Goal: Find specific page/section: Find specific page/section

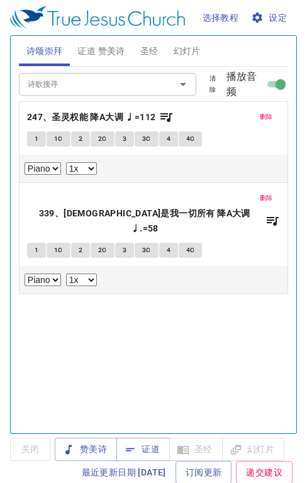
select select "1"
click at [98, 46] on span "证道 赞美诗" at bounding box center [100, 51] width 47 height 16
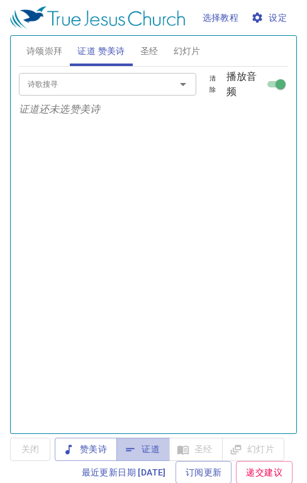
click at [155, 446] on span "证道" at bounding box center [142, 450] width 33 height 16
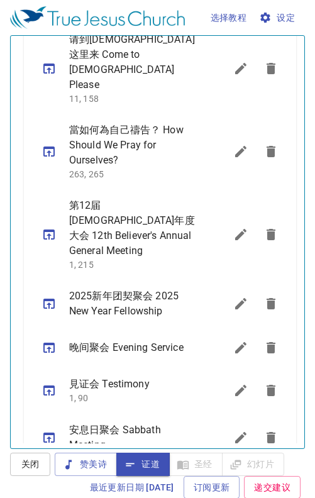
scroll to position [1, 0]
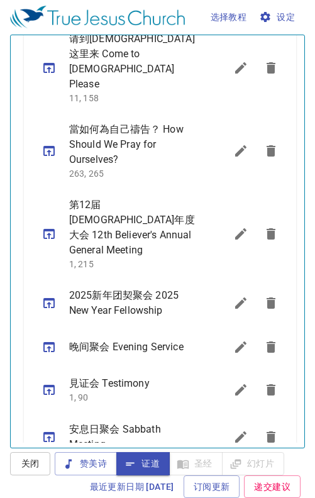
click at [233, 474] on icon "sermon lineup list" at bounding box center [240, 481] width 15 height 15
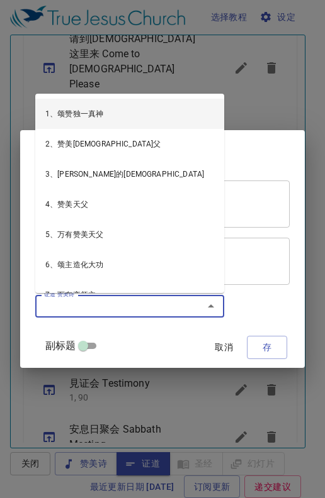
click at [93, 309] on input "证道 赞美诗" at bounding box center [111, 306] width 144 height 14
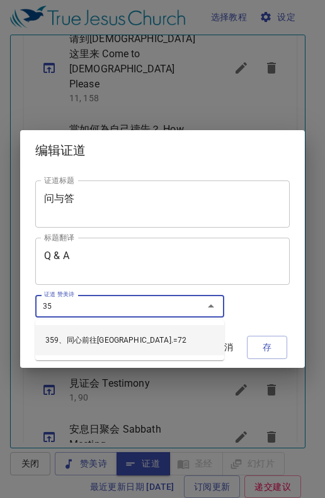
type input "359"
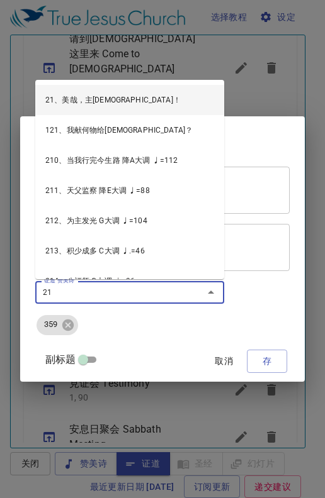
type input "217"
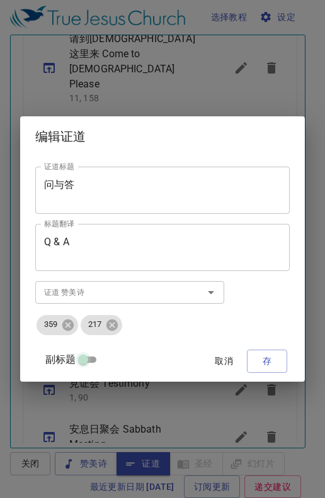
click at [83, 362] on input "副标题" at bounding box center [82, 362] width 45 height 15
checkbox input "true"
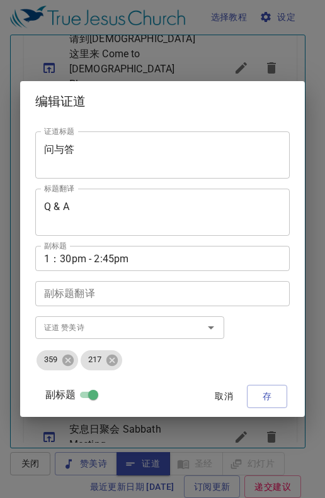
click at [271, 400] on span "存" at bounding box center [267, 397] width 20 height 16
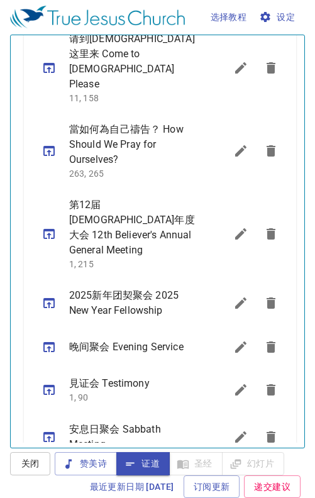
click at [52, 479] on icon "sermon lineup list" at bounding box center [48, 484] width 11 height 10
select select "1"
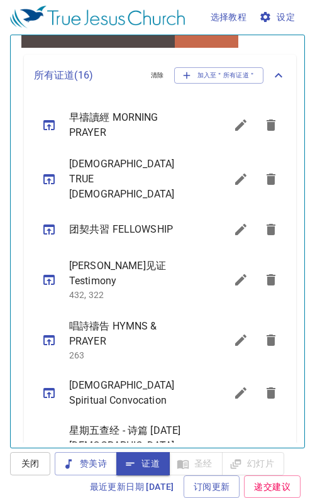
scroll to position [347, 0]
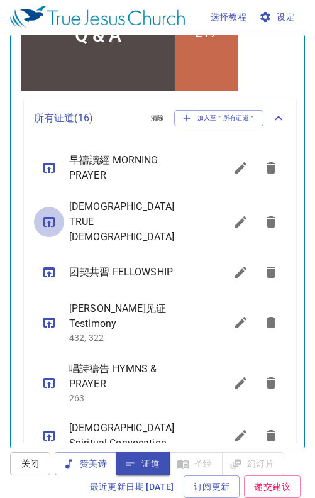
click at [45, 216] on icon "sermon lineup list" at bounding box center [49, 222] width 15 height 15
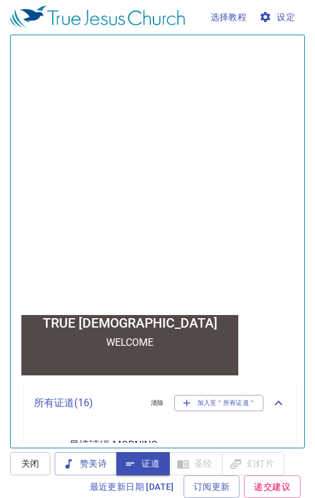
scroll to position [0, 0]
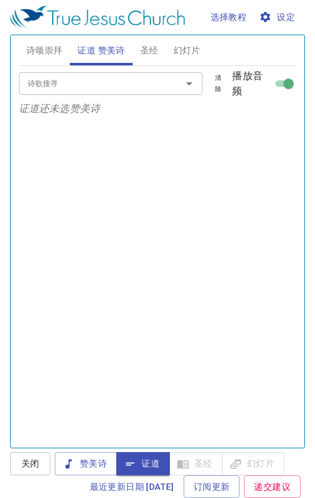
click at [54, 52] on span "诗颂崇拜" at bounding box center [44, 51] width 37 height 16
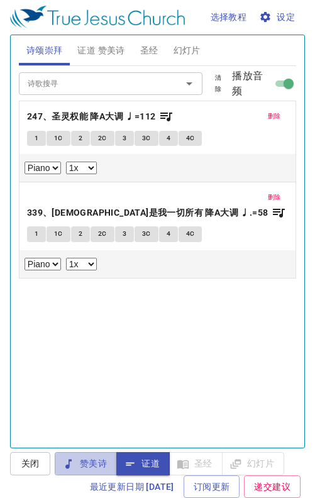
click at [94, 467] on span "赞美诗" at bounding box center [86, 464] width 42 height 16
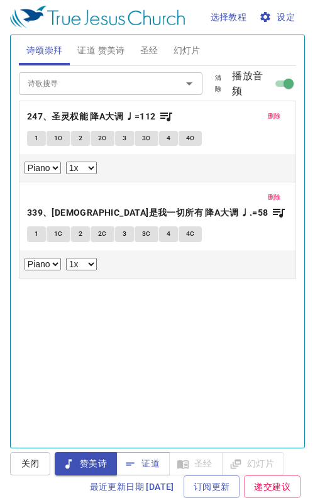
click at [268, 113] on span "删除" at bounding box center [274, 116] width 13 height 11
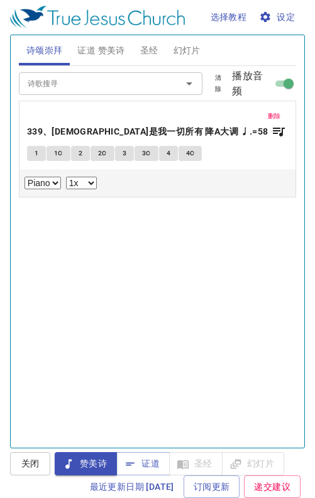
click at [268, 118] on span "删除" at bounding box center [274, 116] width 13 height 11
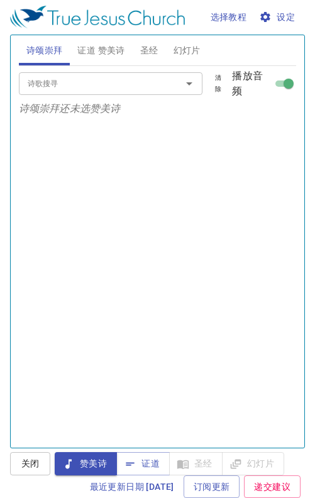
click at [99, 81] on input "诗歌搜寻" at bounding box center [92, 83] width 139 height 14
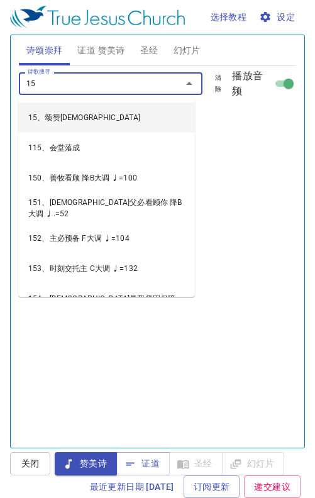
type input "155"
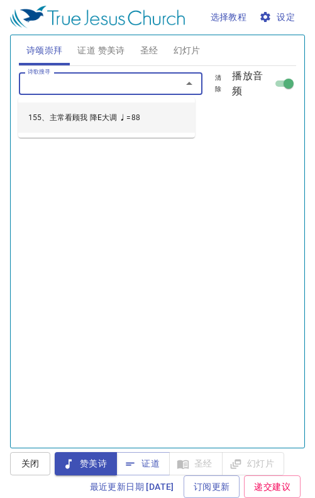
select select "1"
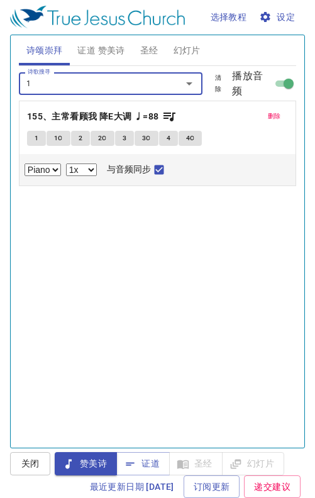
scroll to position [7, 0]
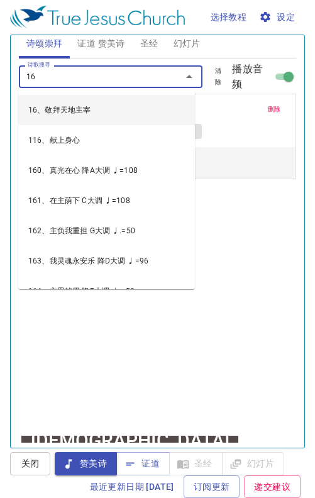
type input "162"
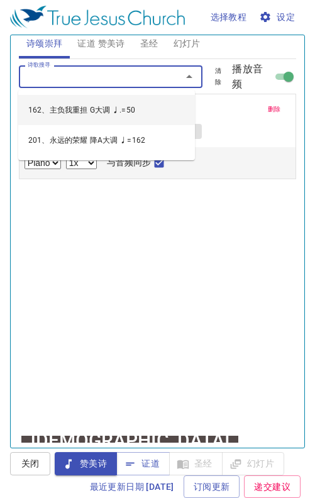
select select "1"
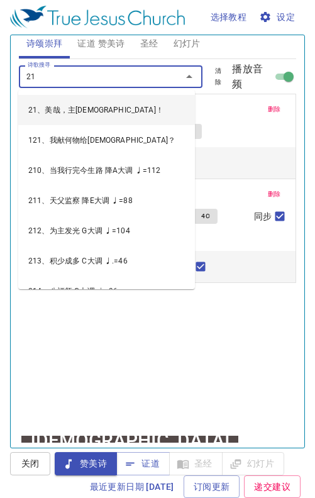
type input "216"
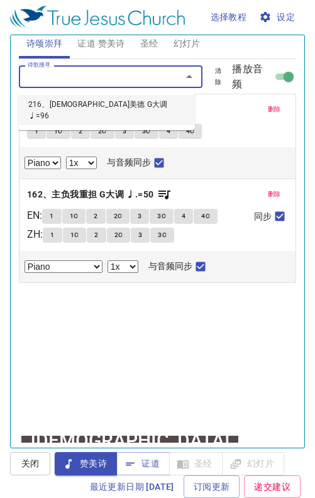
select select "1"
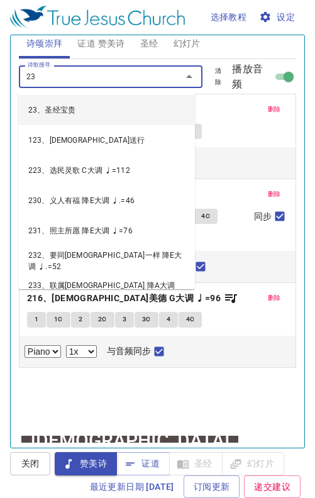
type input "231"
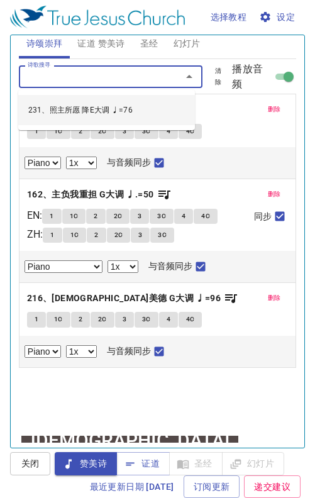
select select "1"
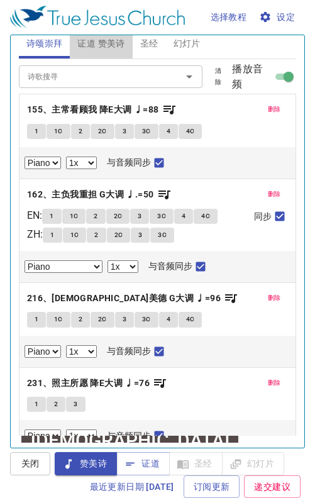
click at [106, 47] on span "证道 赞美诗" at bounding box center [100, 44] width 47 height 16
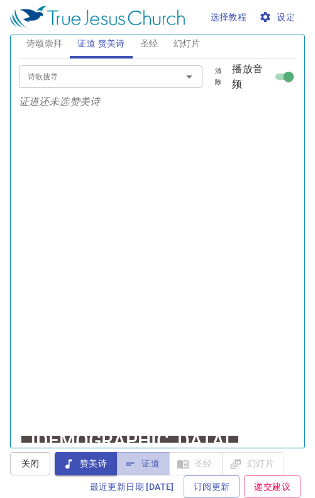
click at [152, 469] on span "证道" at bounding box center [142, 464] width 33 height 16
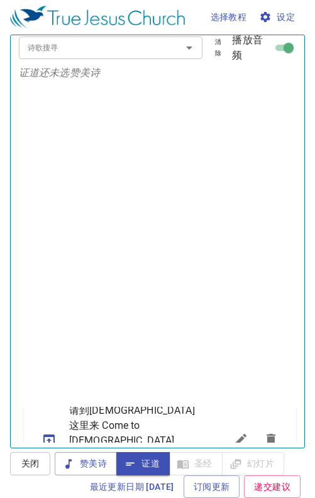
scroll to position [0, 0]
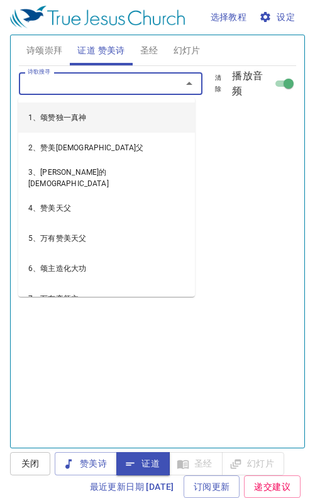
click at [120, 86] on input "诗歌搜寻" at bounding box center [92, 83] width 139 height 14
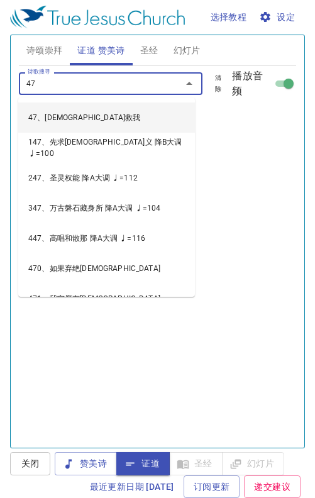
type input "470"
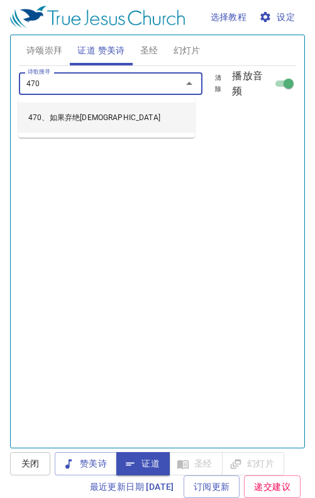
click at [57, 117] on li "470、如果弃绝救主" at bounding box center [106, 118] width 177 height 30
select select "1"
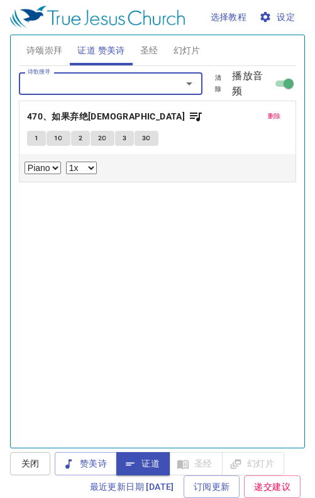
click at [36, 137] on span "1" at bounding box center [37, 138] width 4 height 11
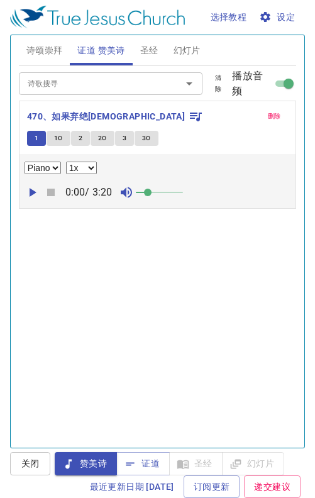
click at [33, 193] on icon "button" at bounding box center [33, 192] width 7 height 9
click at [33, 193] on icon "button" at bounding box center [32, 192] width 8 height 9
click at [268, 115] on span "删除" at bounding box center [274, 116] width 13 height 11
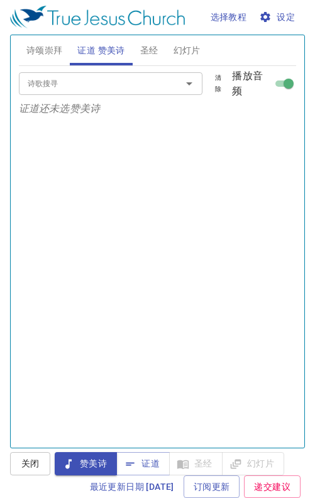
click at [160, 466] on button "证道" at bounding box center [142, 463] width 53 height 23
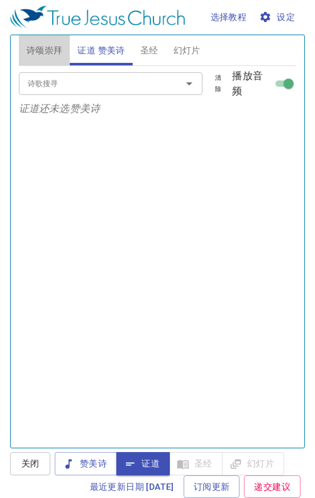
drag, startPoint x: 57, startPoint y: 54, endPoint x: 48, endPoint y: 70, distance: 18.0
click at [56, 54] on span "诗颂崇拜" at bounding box center [44, 51] width 37 height 16
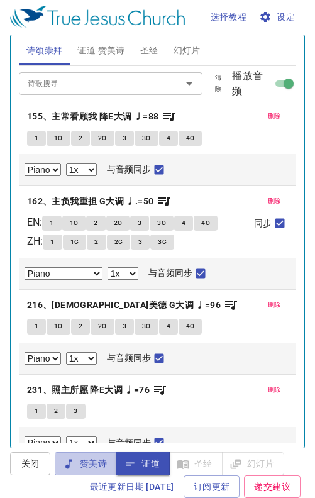
click at [99, 463] on span "赞美诗" at bounding box center [86, 464] width 42 height 16
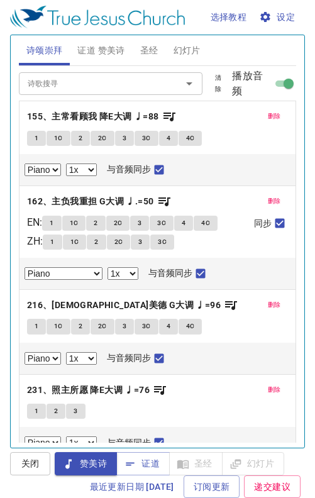
click at [37, 133] on span "1" at bounding box center [37, 138] width 4 height 11
checkbox input "false"
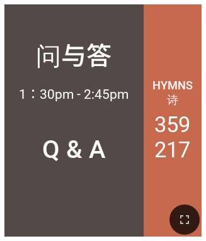
click at [188, 219] on icon "button" at bounding box center [184, 219] width 15 height 15
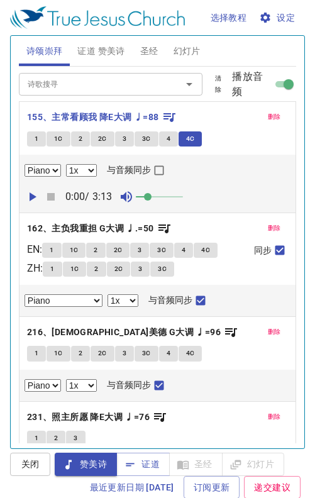
select select "1"
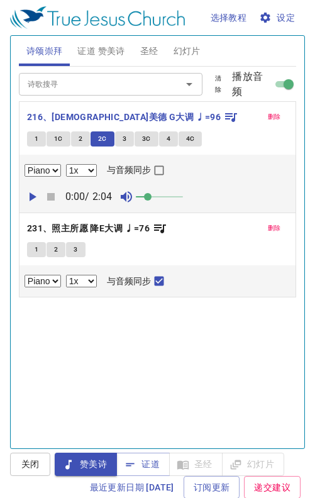
select select "1"
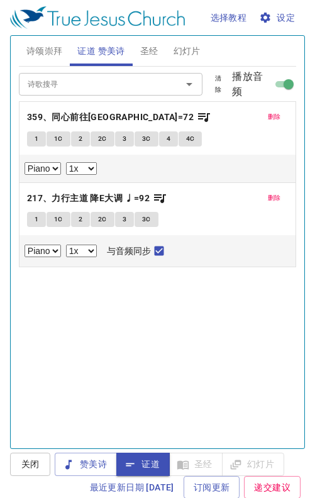
select select "1"
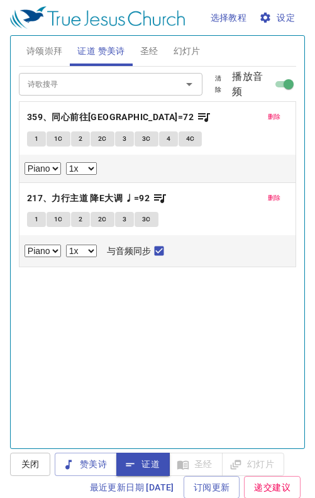
scroll to position [1, 0]
select select "1"
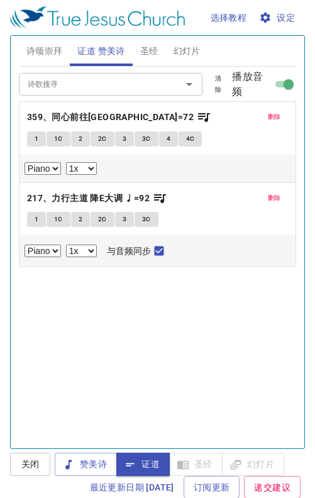
select select "1"
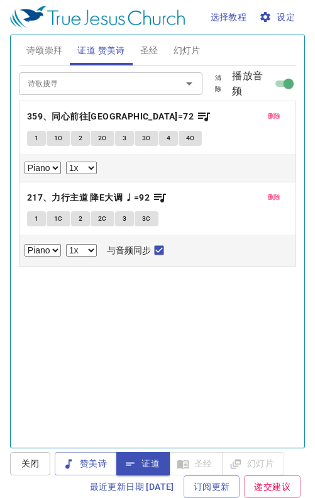
scroll to position [940, 0]
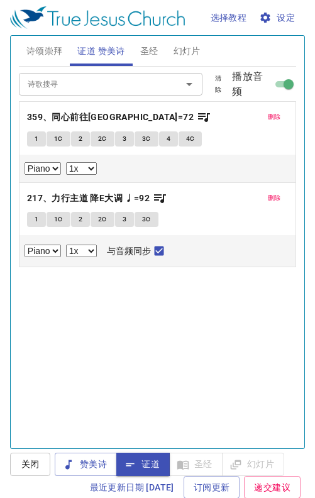
select select "1"
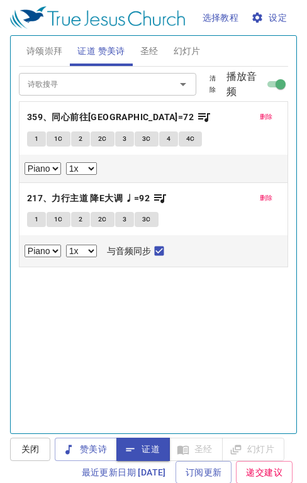
select select "1"
